Goal: Navigation & Orientation: Find specific page/section

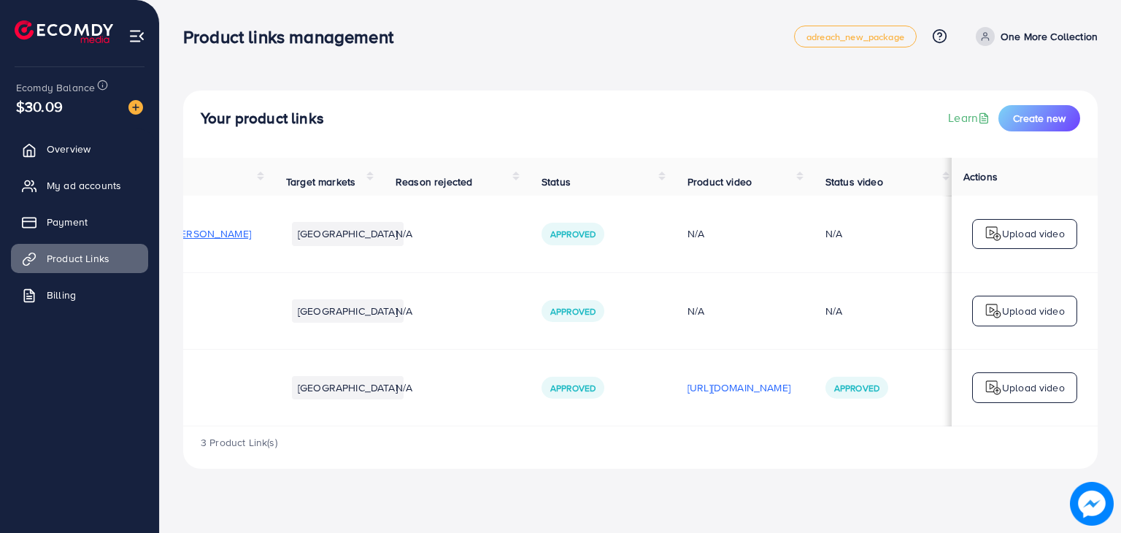
scroll to position [0, 242]
drag, startPoint x: 649, startPoint y: 275, endPoint x: 751, endPoint y: 229, distance: 111.7
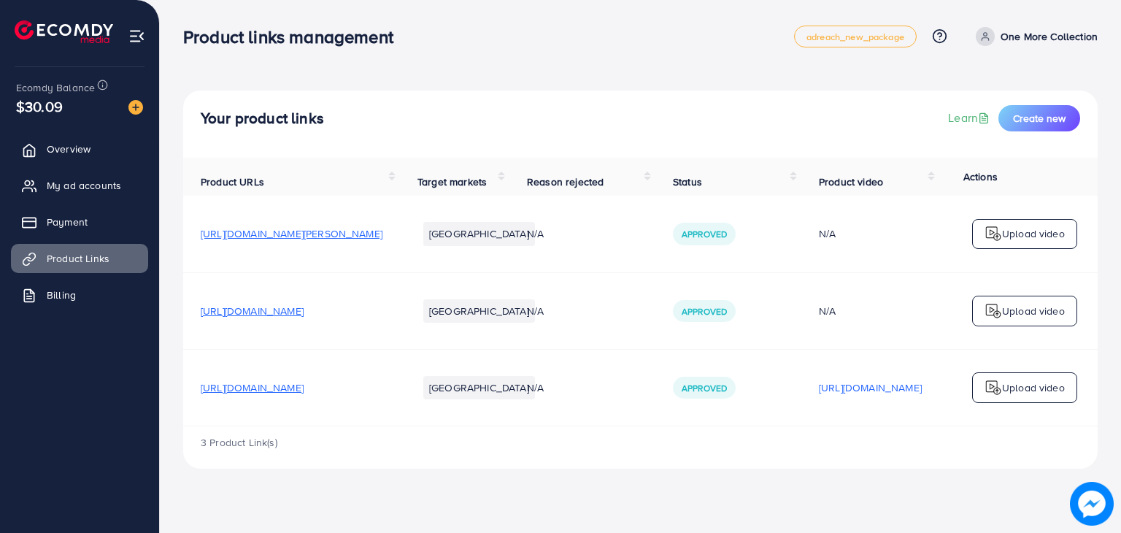
scroll to position [0, 242]
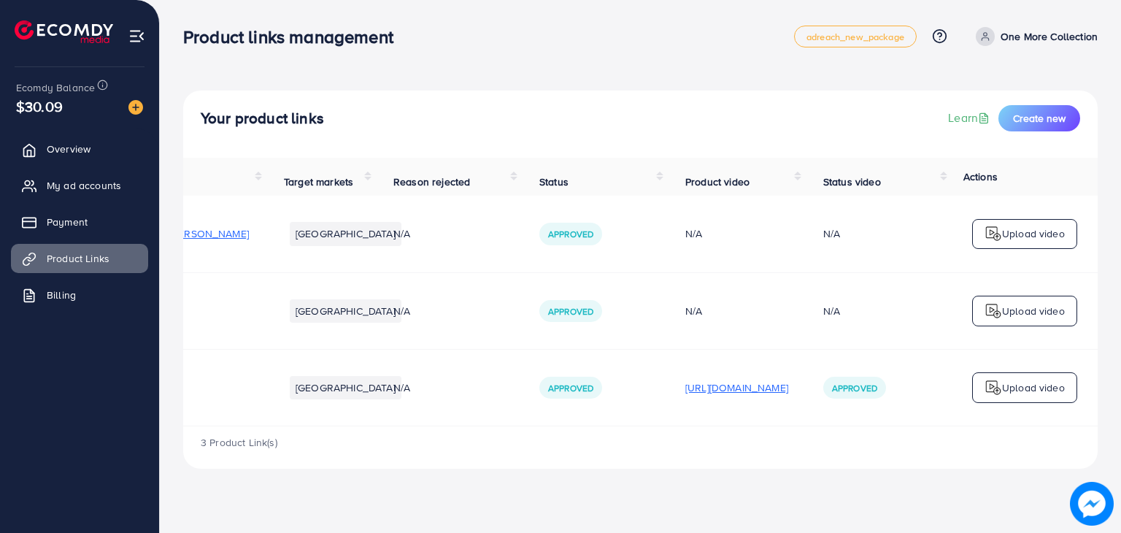
click at [745, 388] on p "[URL][DOMAIN_NAME]" at bounding box center [737, 388] width 103 height 18
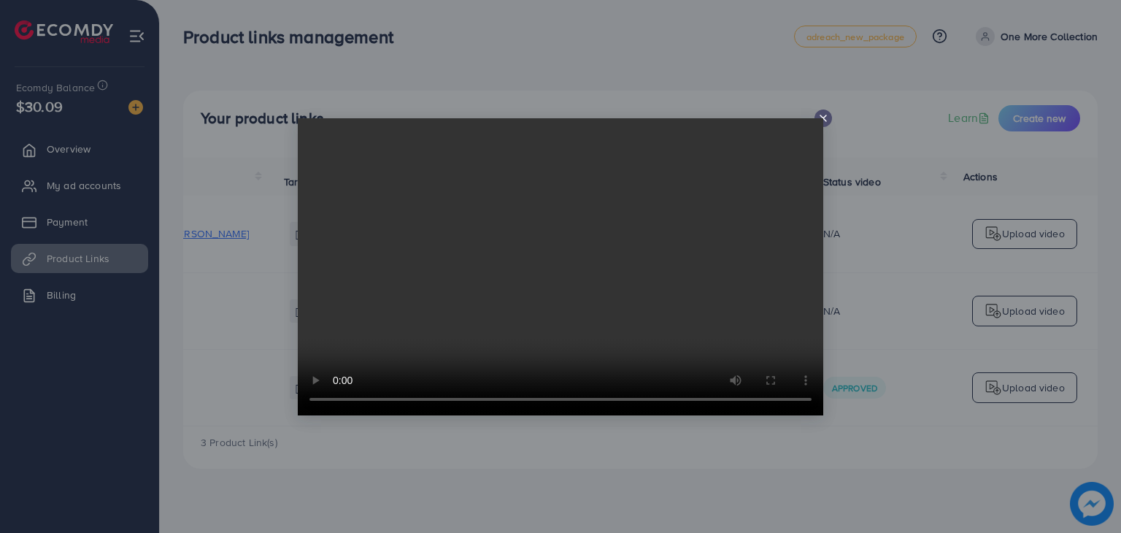
click at [829, 118] on div at bounding box center [824, 119] width 18 height 18
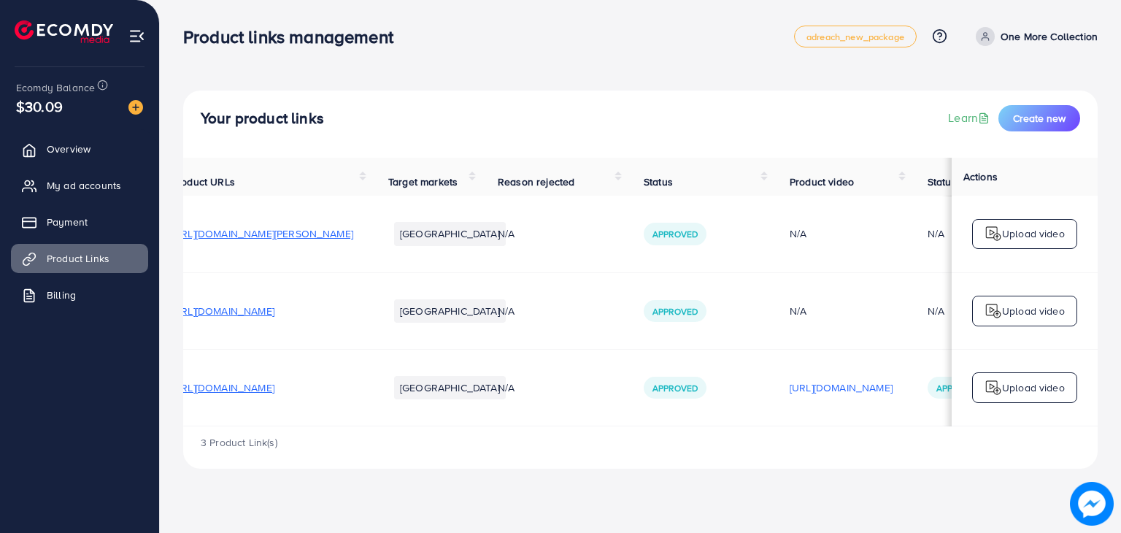
scroll to position [0, 0]
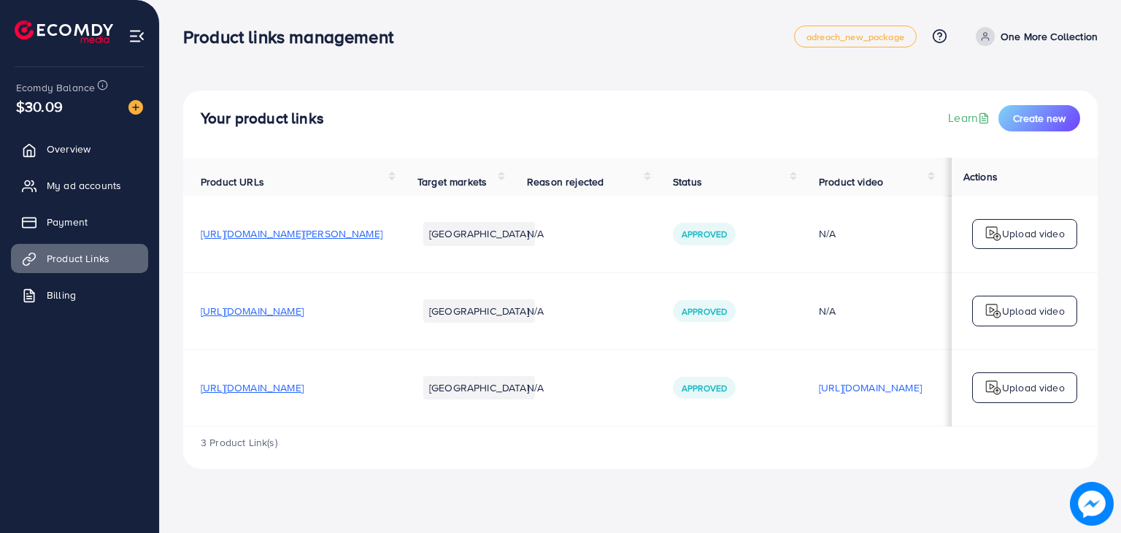
drag, startPoint x: 267, startPoint y: 383, endPoint x: 177, endPoint y: 383, distance: 89.8
click at [258, 392] on span "[URL][DOMAIN_NAME]" at bounding box center [252, 387] width 103 height 15
